Goal: Information Seeking & Learning: Learn about a topic

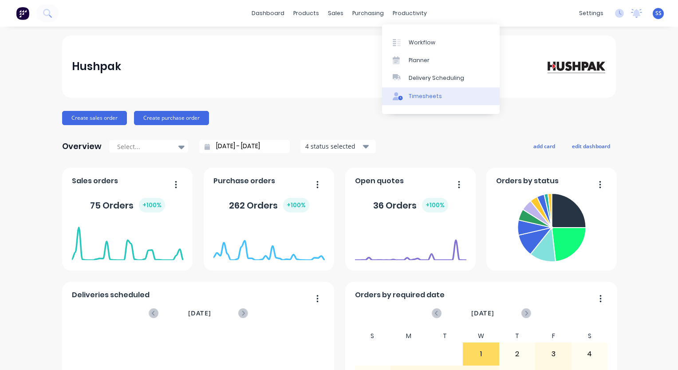
click at [430, 98] on div "Timesheets" at bounding box center [425, 96] width 33 height 8
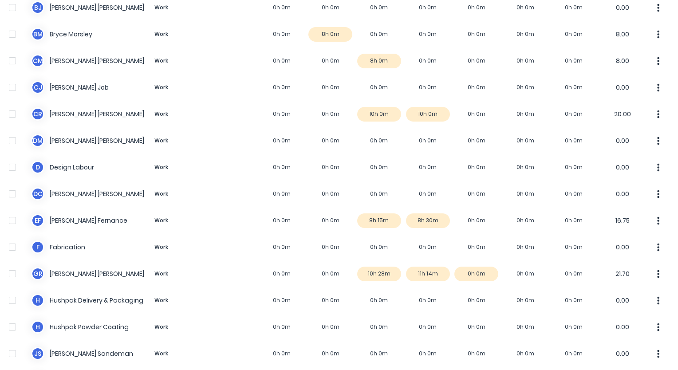
scroll to position [355, 0]
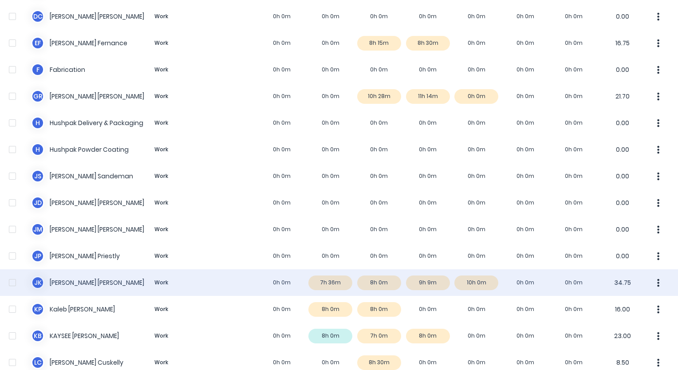
click at [470, 283] on div "J K [PERSON_NAME] Work 0h 0m 7h 36m 8h 0m 9h 9m 10h 0m 0h 0m 0h 0m 34.75" at bounding box center [339, 283] width 678 height 27
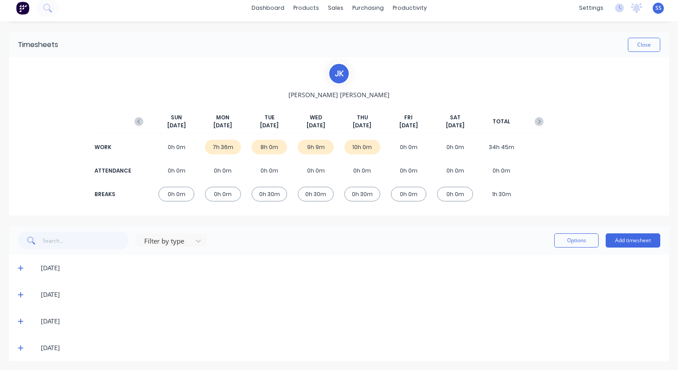
scroll to position [7, 0]
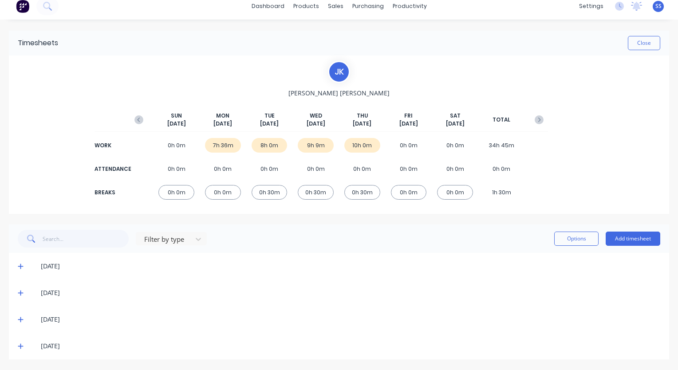
click at [20, 347] on icon at bounding box center [21, 346] width 6 height 6
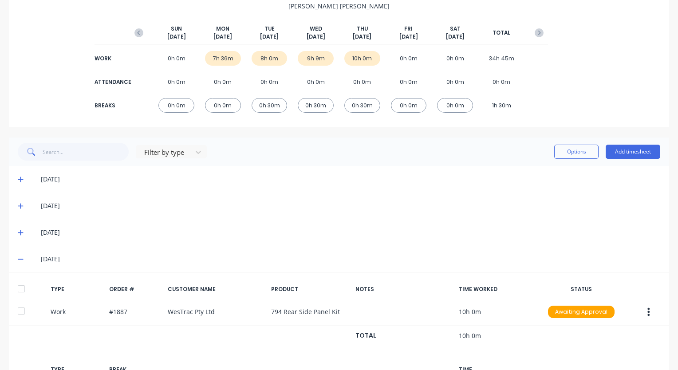
scroll to position [168, 0]
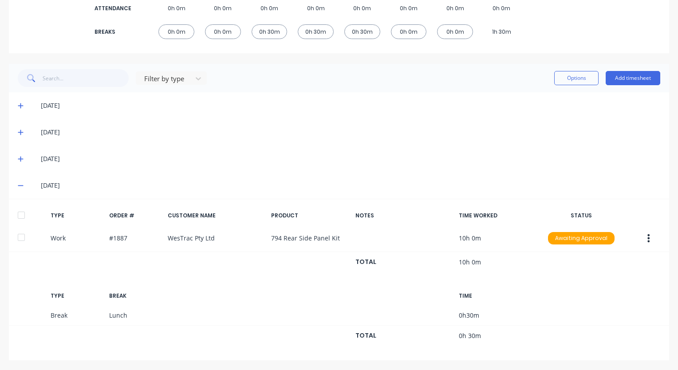
click at [22, 185] on icon at bounding box center [21, 185] width 6 height 6
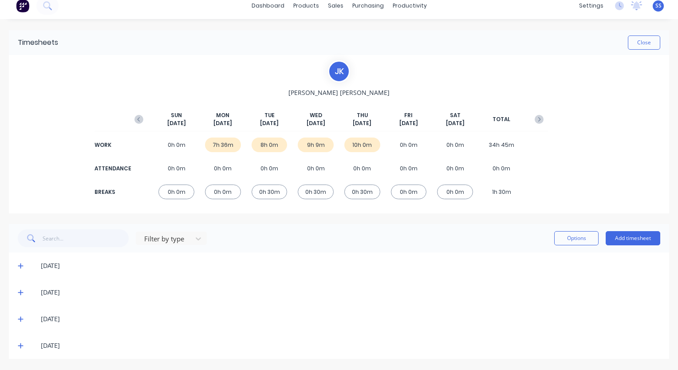
scroll to position [7, 0]
click at [22, 321] on icon at bounding box center [21, 320] width 6 height 6
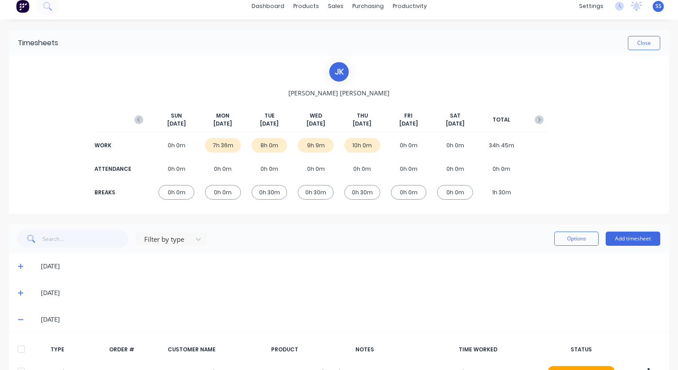
scroll to position [168, 0]
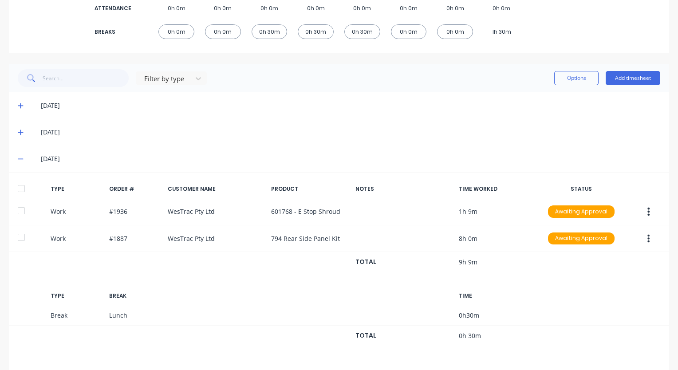
click at [20, 162] on icon at bounding box center [21, 159] width 6 height 6
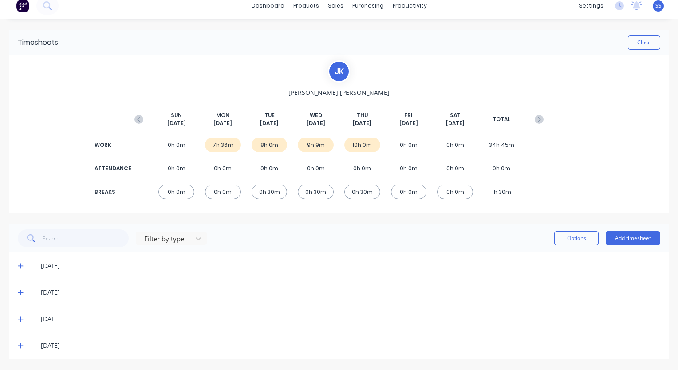
scroll to position [7, 0]
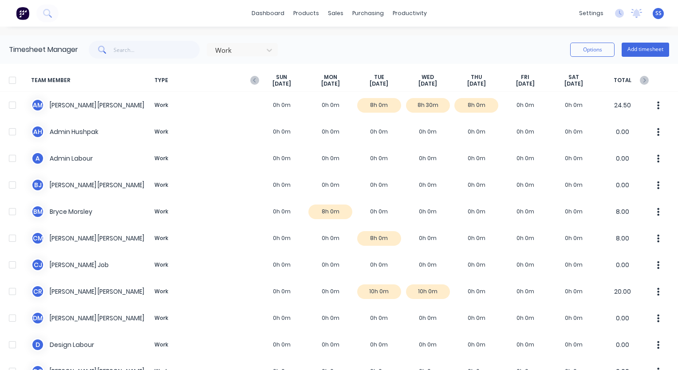
click at [26, 15] on img at bounding box center [22, 13] width 13 height 13
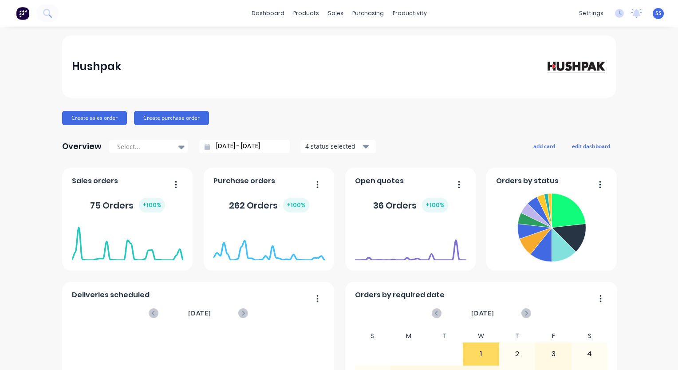
click at [653, 95] on div "Hushpak Create sales order Create purchase order Overview Select... [DATE] - [D…" at bounding box center [339, 268] width 678 height 464
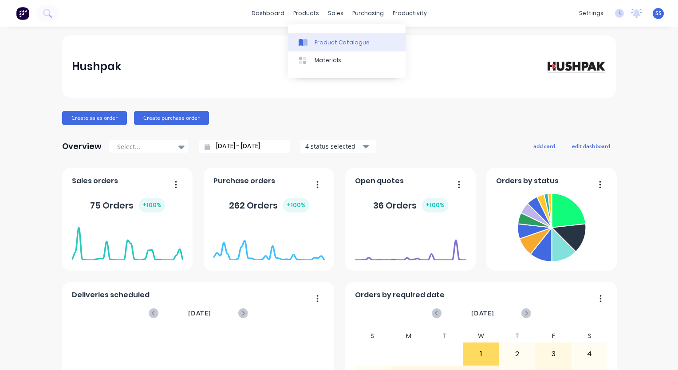
click at [325, 43] on div "Product Catalogue" at bounding box center [342, 43] width 55 height 8
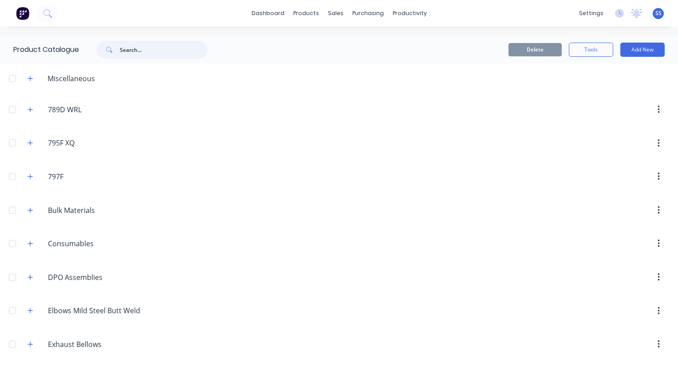
click at [152, 50] on input "text" at bounding box center [164, 50] width 88 height 18
type input "square bar"
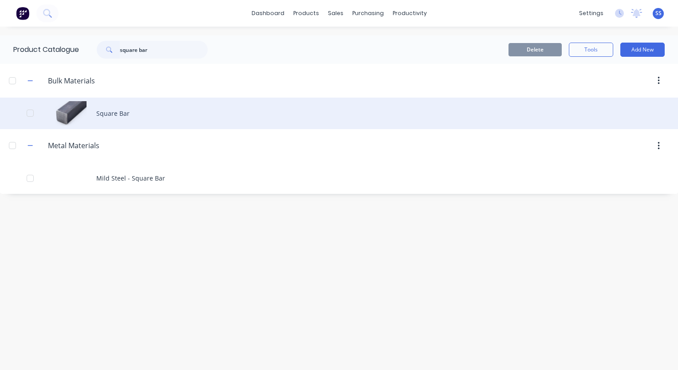
click at [132, 111] on div "Square Bar" at bounding box center [339, 114] width 678 height 32
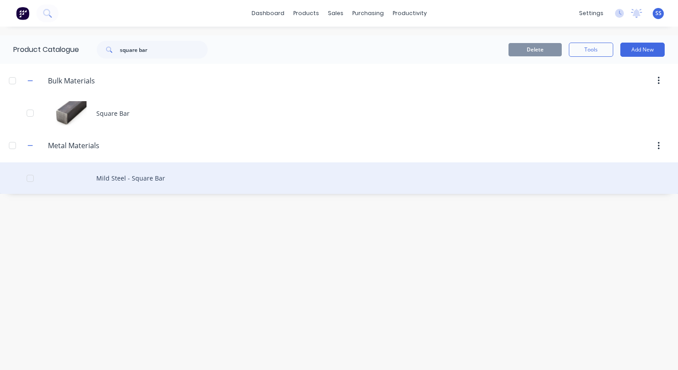
click at [135, 177] on div "Mild Steel - Square Bar" at bounding box center [339, 179] width 678 height 32
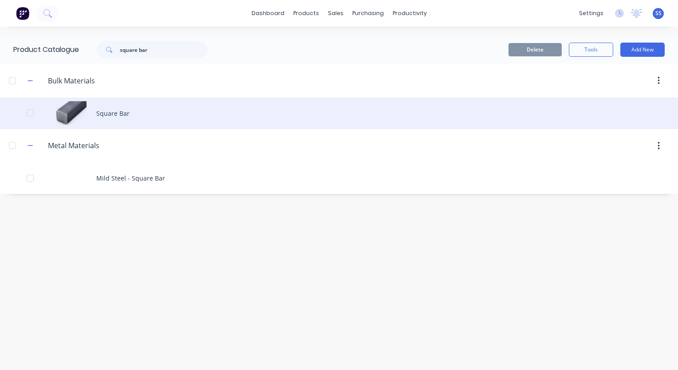
click at [120, 109] on div "Square Bar" at bounding box center [339, 114] width 678 height 32
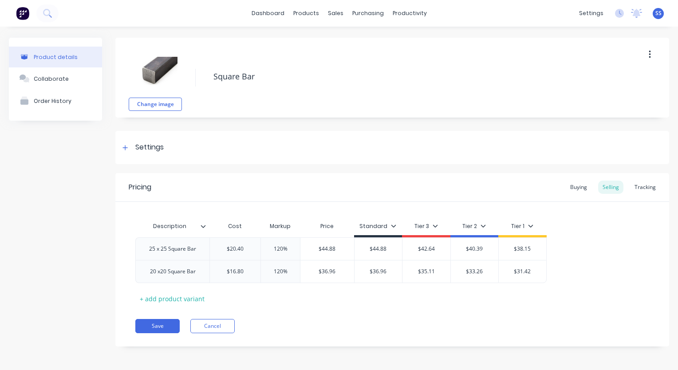
type textarea "x"
